Goal: Task Accomplishment & Management: Use online tool/utility

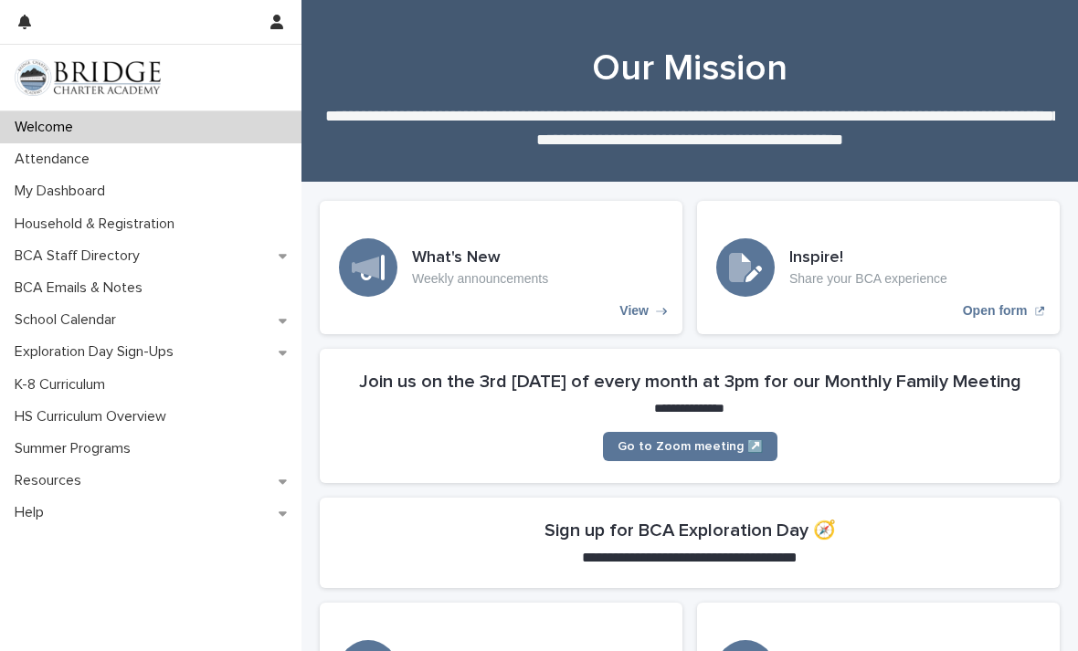
click at [248, 147] on div "Attendance" at bounding box center [150, 159] width 301 height 32
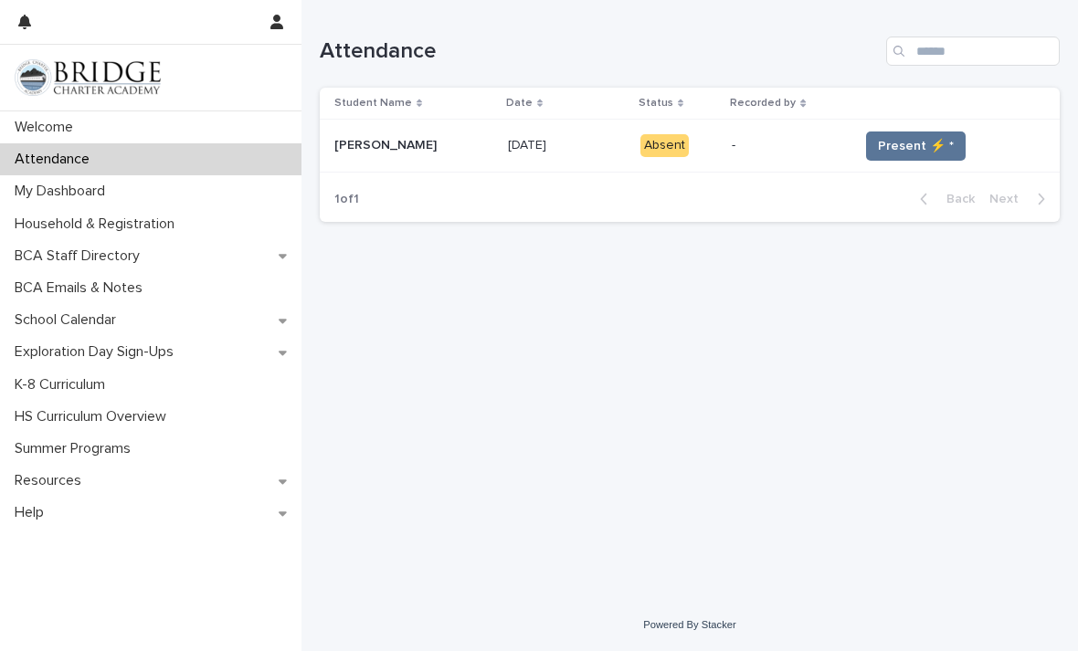
click at [917, 132] on button "Present ⚡ *" at bounding box center [916, 146] width 100 height 29
click at [905, 143] on span "Present ⚡ *" at bounding box center [916, 146] width 76 height 18
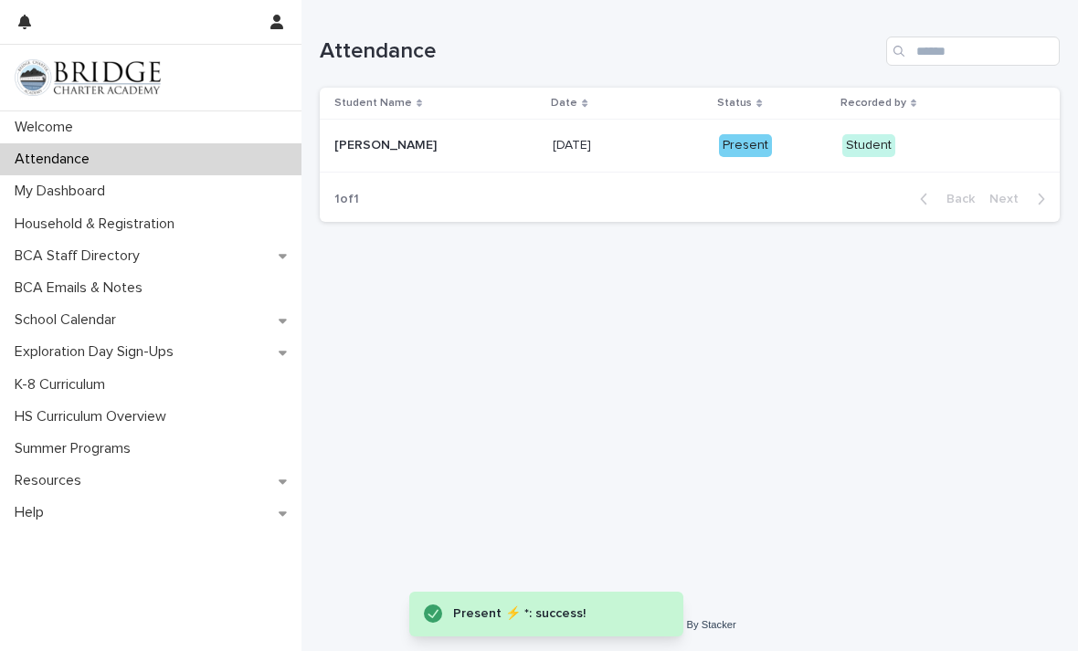
click at [727, 132] on div "Present" at bounding box center [773, 144] width 109 height 26
